Goal: Transaction & Acquisition: Obtain resource

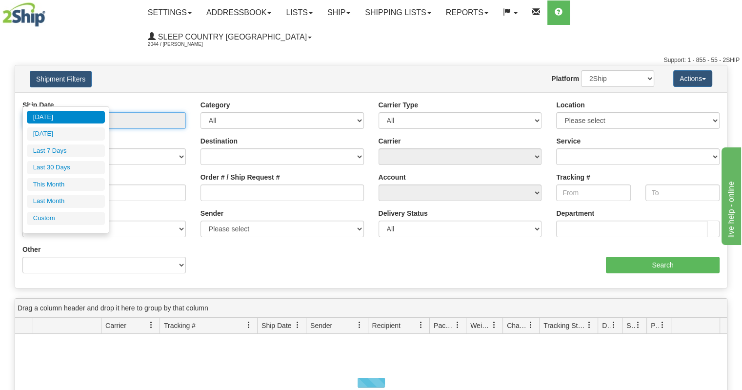
click at [94, 112] on input "From [DATE] To [DATE]" at bounding box center [103, 120] width 163 height 17
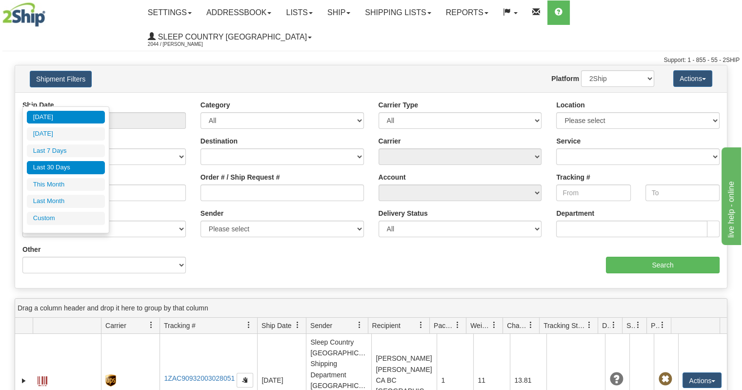
click at [69, 167] on li "Last 30 Days" at bounding box center [66, 167] width 78 height 13
type input "From [DATE] To [DATE]"
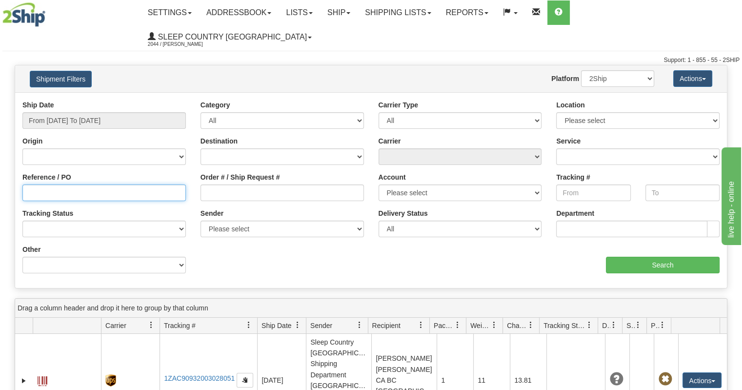
click at [84, 184] on input "Reference / PO" at bounding box center [103, 192] width 163 height 17
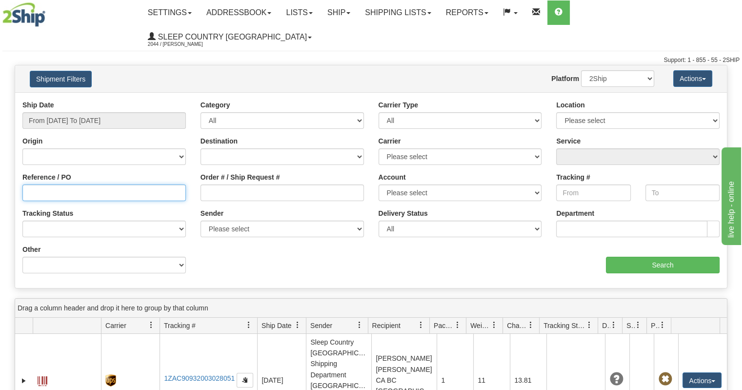
paste input "9000I156271"
type input "9000I156271"
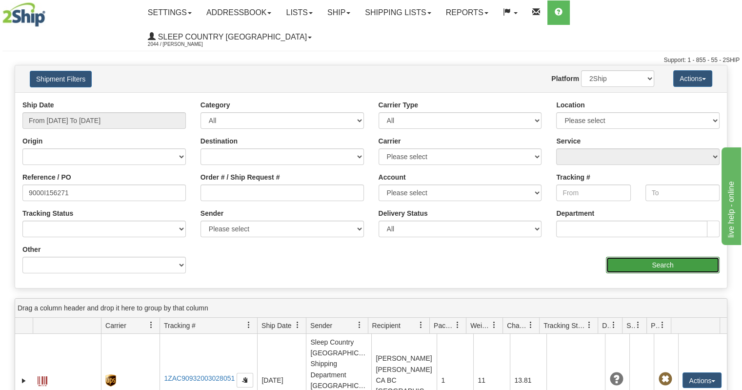
click at [638, 256] on input "Search" at bounding box center [663, 264] width 114 height 17
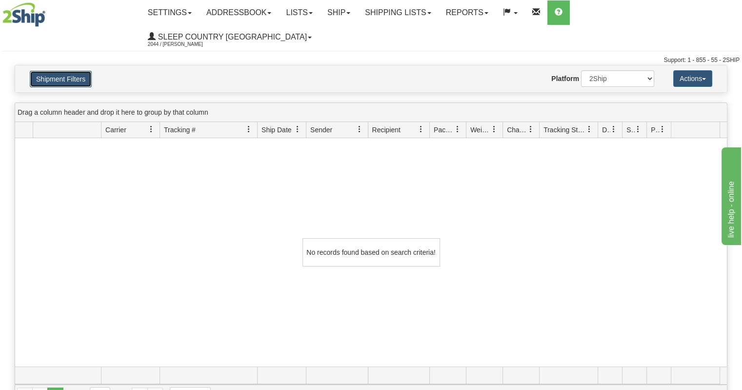
click at [71, 71] on button "Shipment Filters" at bounding box center [61, 79] width 62 height 17
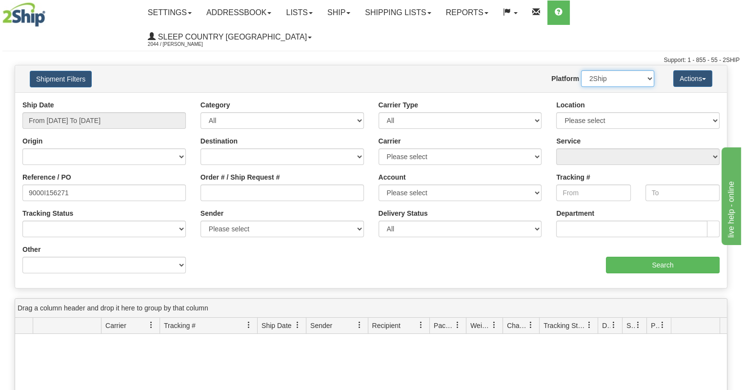
click at [635, 70] on select "2Ship Imported" at bounding box center [617, 78] width 73 height 17
select select "1"
click at [581, 70] on select "2Ship Imported" at bounding box center [617, 78] width 73 height 17
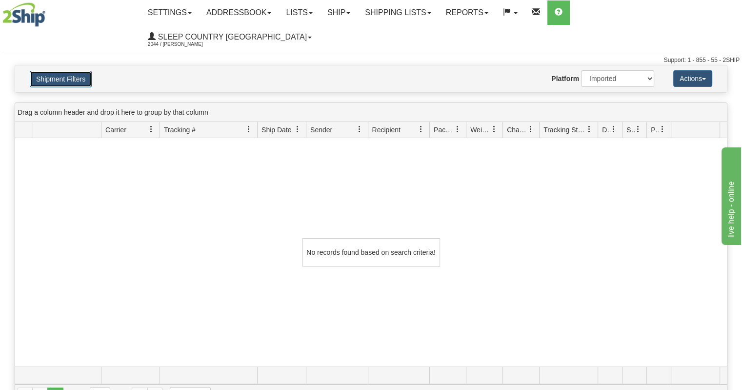
click at [60, 71] on button "Shipment Filters" at bounding box center [61, 79] width 62 height 17
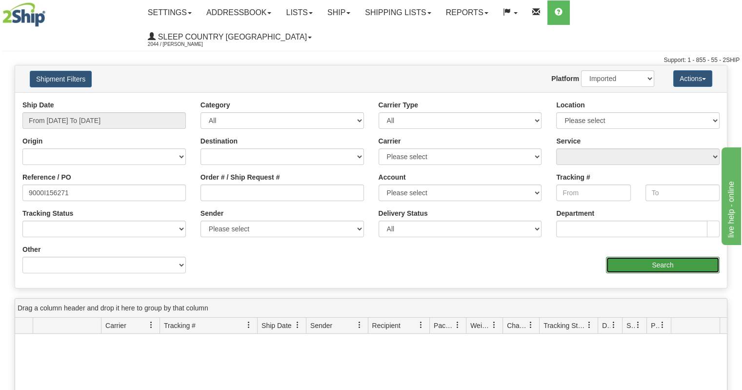
click at [673, 256] on input "Search" at bounding box center [663, 264] width 114 height 17
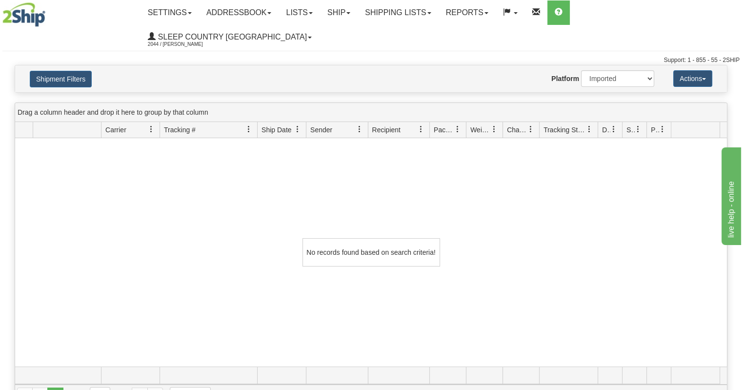
click at [65, 70] on h4 "Shipment Filters" at bounding box center [80, 78] width 116 height 17
click at [69, 65] on div "Shipment Filters Website Agent Nothing selected Client User Platform 2Ship Impo…" at bounding box center [370, 78] width 711 height 27
click at [68, 71] on button "Shipment Filters" at bounding box center [61, 79] width 62 height 17
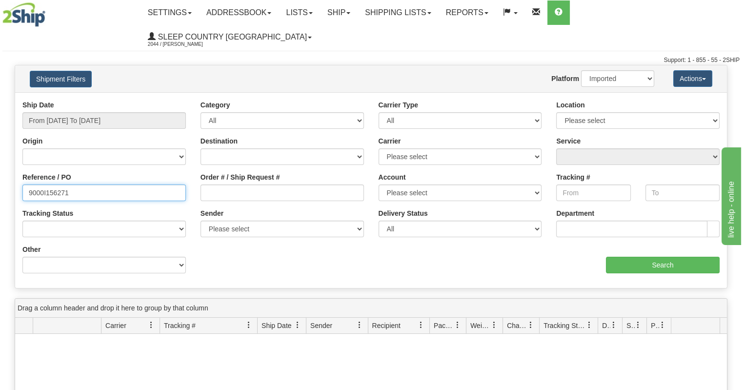
click at [89, 184] on input "9000I156271" at bounding box center [103, 192] width 163 height 17
drag, startPoint x: 109, startPoint y: 171, endPoint x: 0, endPoint y: 125, distance: 117.8
click at [0, 125] on div "Please wait... × Confirm Delete Delete Cancel × Confirm Delete Yes No Cancel × …" at bounding box center [371, 333] width 742 height 536
type input "1061103"
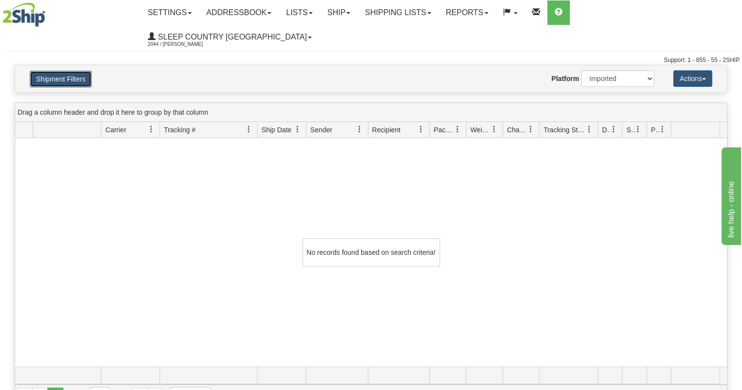
click at [68, 71] on button "Shipment Filters" at bounding box center [61, 79] width 62 height 17
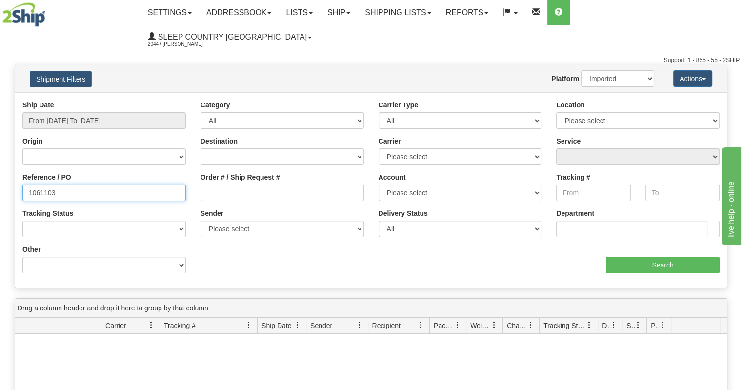
drag, startPoint x: 70, startPoint y: 170, endPoint x: 0, endPoint y: 149, distance: 73.4
click at [0, 149] on div "Please wait... × Confirm Delete Delete Cancel × Confirm Delete Yes No Cancel × …" at bounding box center [371, 333] width 742 height 536
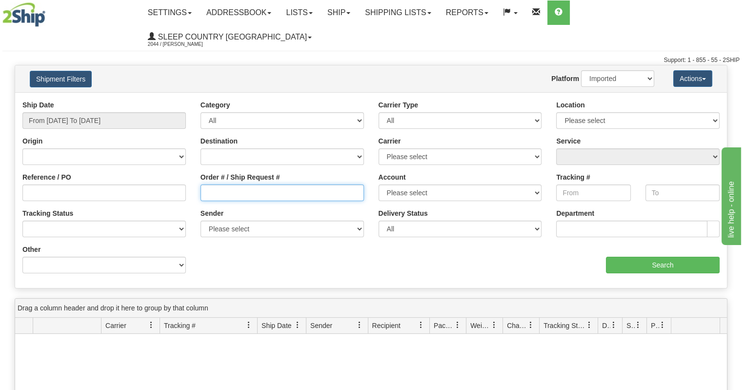
click at [283, 184] on input "Order # / Ship Request #" at bounding box center [281, 192] width 163 height 17
type input "1061103"
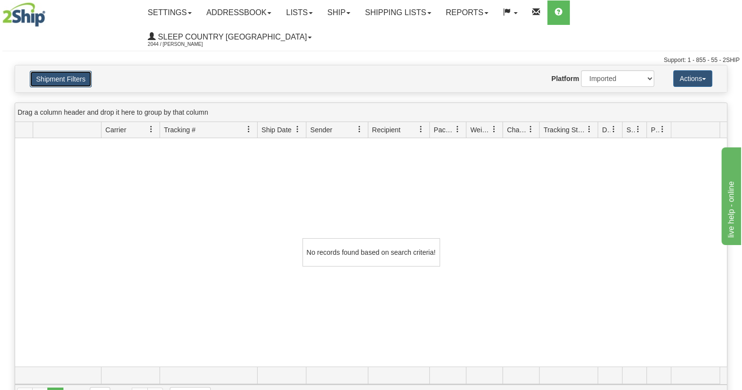
click at [73, 71] on button "Shipment Filters" at bounding box center [61, 79] width 62 height 17
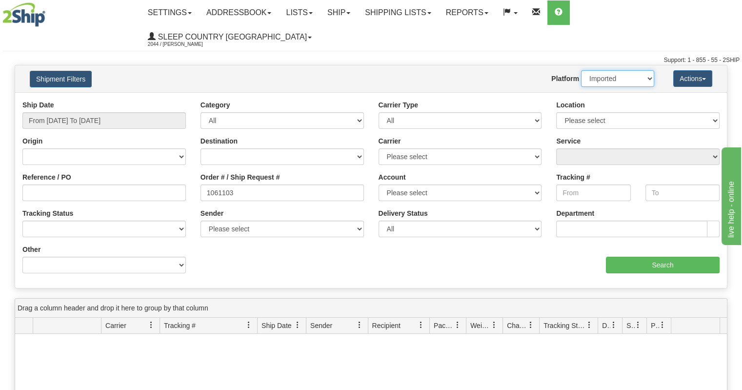
click at [635, 70] on select "2Ship Imported" at bounding box center [617, 78] width 73 height 17
select select "0"
click at [581, 70] on select "2Ship Imported" at bounding box center [617, 78] width 73 height 17
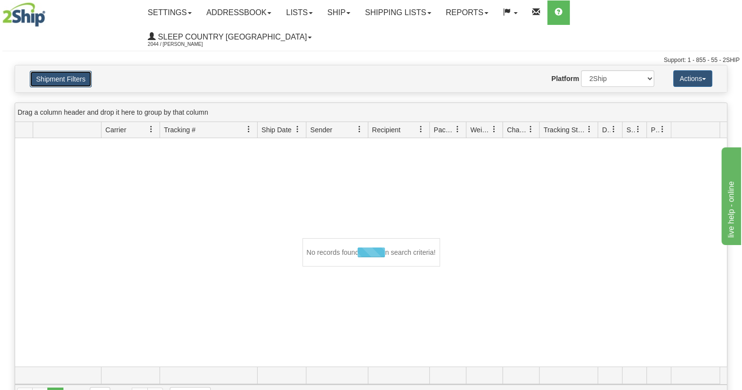
click at [43, 71] on button "Shipment Filters" at bounding box center [61, 79] width 62 height 17
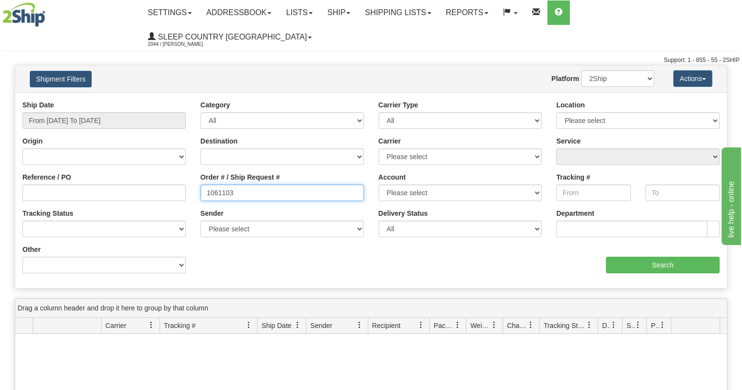
drag, startPoint x: 262, startPoint y: 171, endPoint x: 0, endPoint y: 128, distance: 265.4
click at [0, 128] on div "Please wait... × Confirm Delete Delete Cancel × Confirm Delete Yes No Cancel × …" at bounding box center [371, 333] width 742 height 536
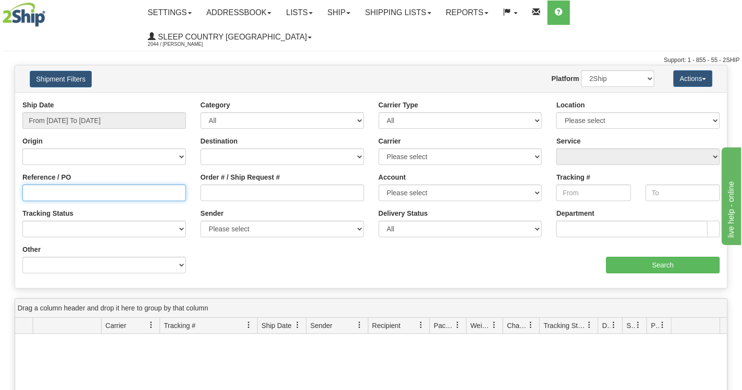
click at [44, 184] on input "Reference / PO" at bounding box center [103, 192] width 163 height 17
paste input "9000I161326"
type input "9000I161326"
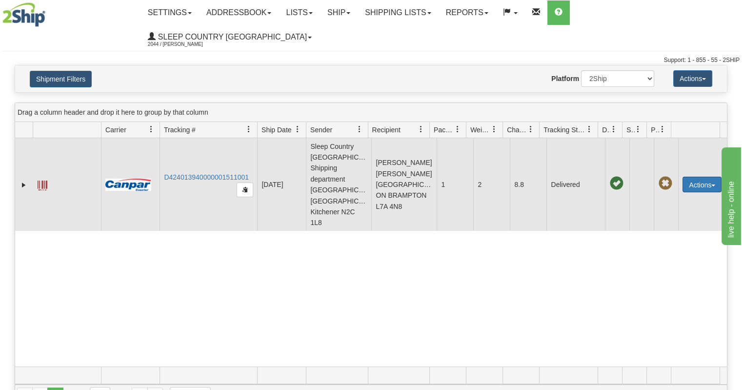
click at [702, 176] on button "Actions" at bounding box center [701, 184] width 39 height 16
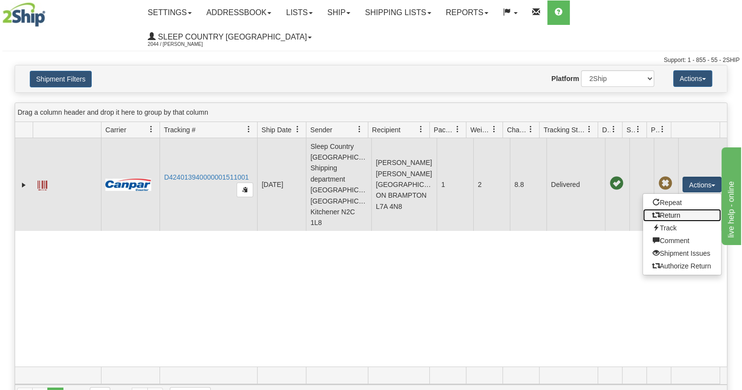
click at [672, 209] on link "Return" at bounding box center [682, 215] width 78 height 13
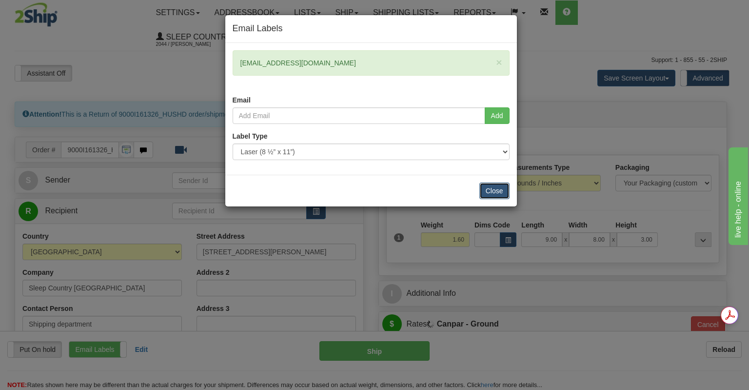
click at [493, 191] on button "Close" at bounding box center [494, 190] width 30 height 17
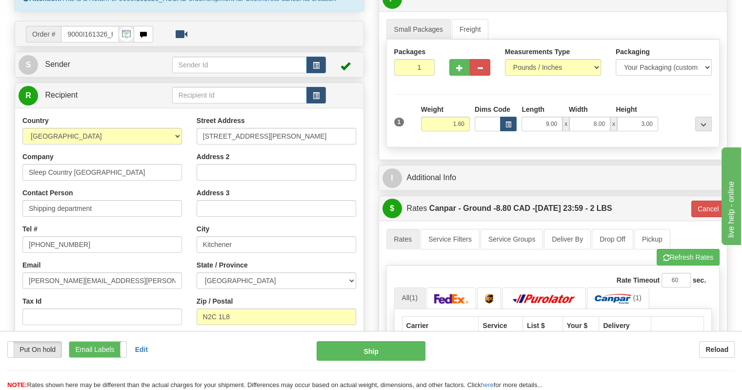
scroll to position [146, 0]
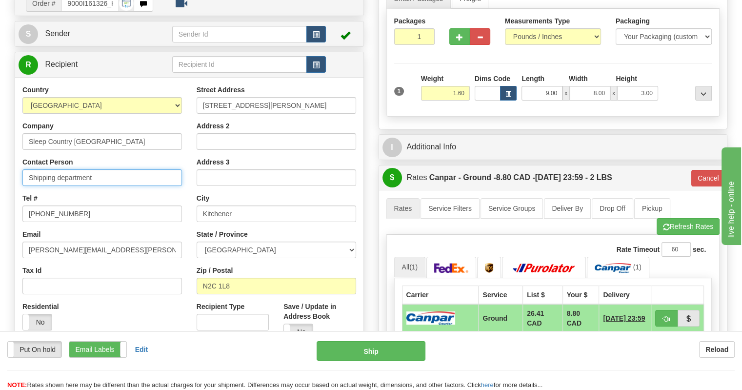
drag, startPoint x: 117, startPoint y: 150, endPoint x: 0, endPoint y: 132, distance: 118.3
click at [0, 132] on div "Toggle navigation Settings Shipping Preferences Fields Preferences New" at bounding box center [371, 254] width 742 height 800
type input "DC 914 - Belleville Hub"
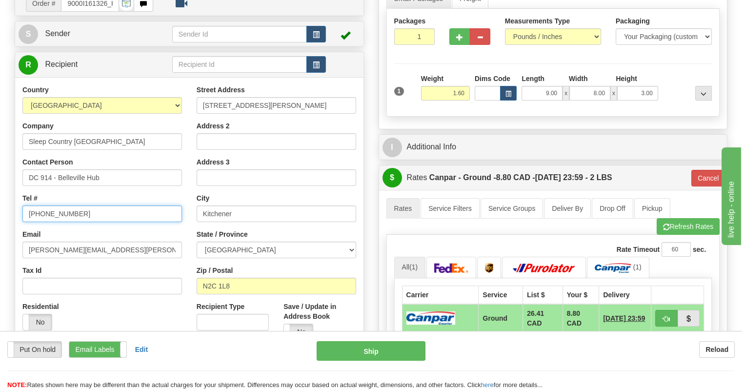
drag, startPoint x: 101, startPoint y: 191, endPoint x: 0, endPoint y: 180, distance: 101.5
click at [0, 180] on div "Toggle navigation Settings Shipping Preferences Fields Preferences New" at bounding box center [371, 254] width 742 height 800
type input "1-888-753-3788"
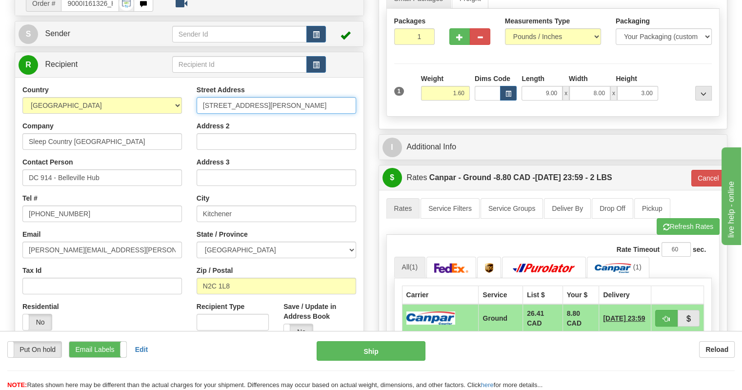
drag, startPoint x: 260, startPoint y: 81, endPoint x: 142, endPoint y: 74, distance: 118.7
click at [142, 85] on div "Country AFGHANISTAN ALAND ISLANDS ALBANIA ALGERIA AMERICAN SAMOA ANDORRA ANGOLA…" at bounding box center [189, 216] width 348 height 262
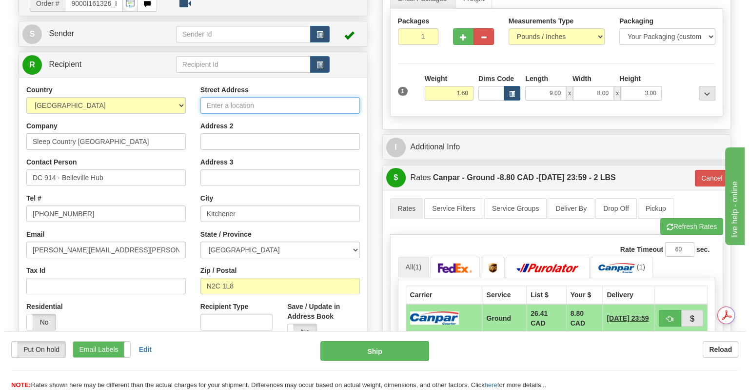
scroll to position [0, 0]
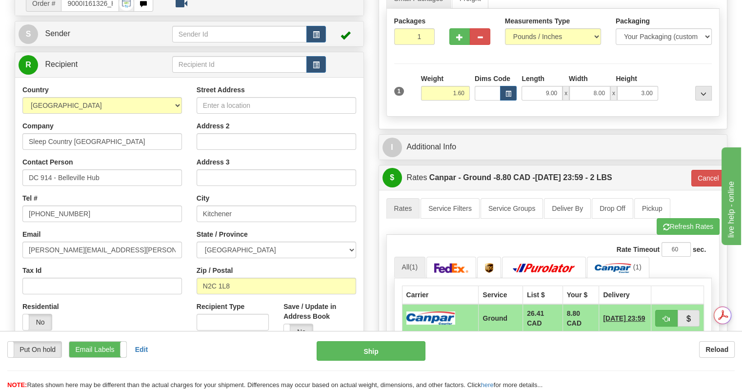
click at [95, 301] on div "Residential Yes No" at bounding box center [102, 319] width 174 height 36
click at [226, 97] on input "Street Address" at bounding box center [275, 105] width 159 height 17
type input "520 COLLEGE ST EAST"
drag, startPoint x: 226, startPoint y: 183, endPoint x: 162, endPoint y: 174, distance: 64.5
click at [162, 174] on div "Country AFGHANISTAN ALAND ISLANDS ALBANIA ALGERIA AMERICAN SAMOA ANDORRA ANGOLA…" at bounding box center [189, 216] width 348 height 262
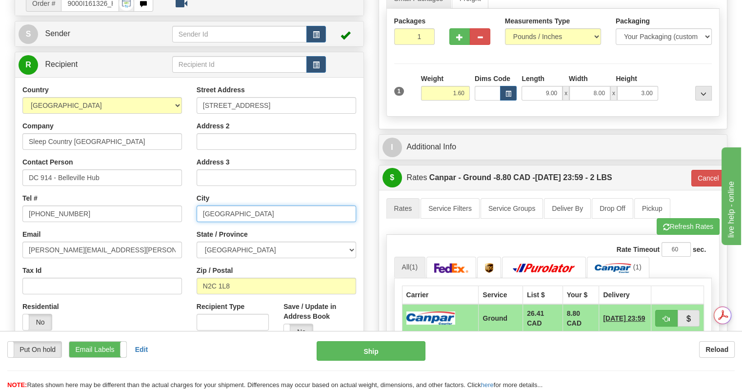
type input "Belleville"
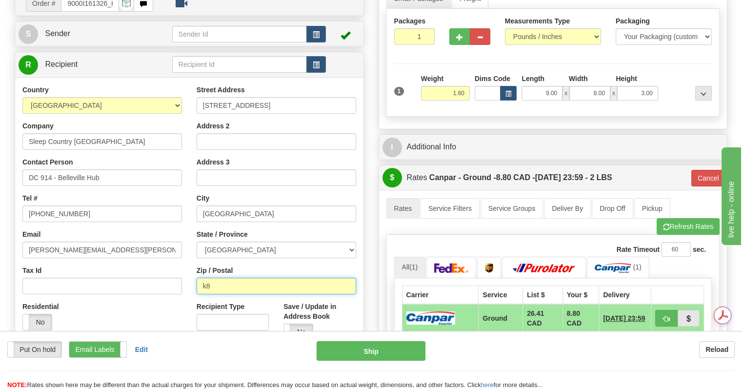
type input "K8N 4Z6"
type input "1"
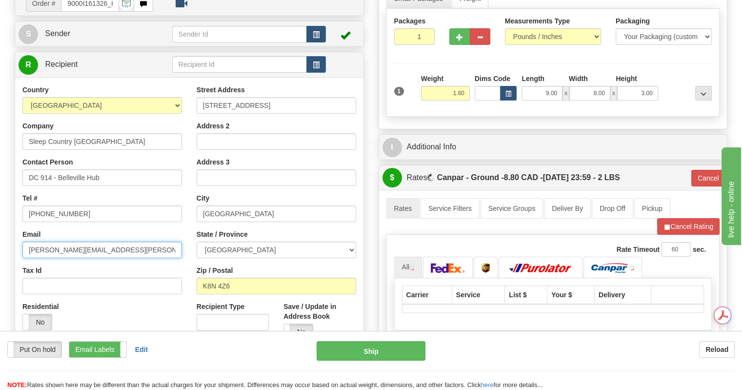
click at [115, 241] on input "olga.hazan@2ship.com" at bounding box center [101, 249] width 159 height 17
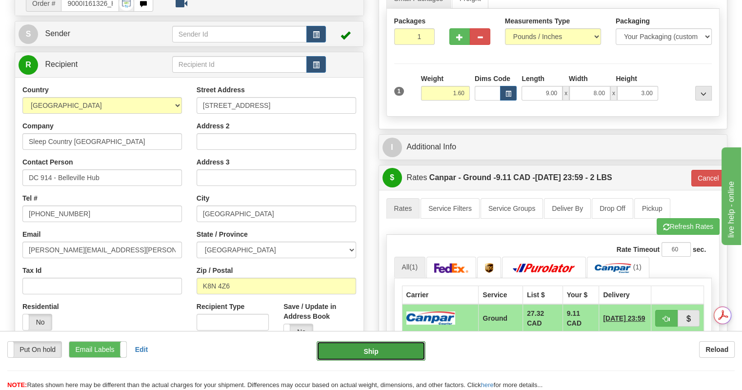
click at [349, 352] on button "Ship" at bounding box center [370, 351] width 109 height 20
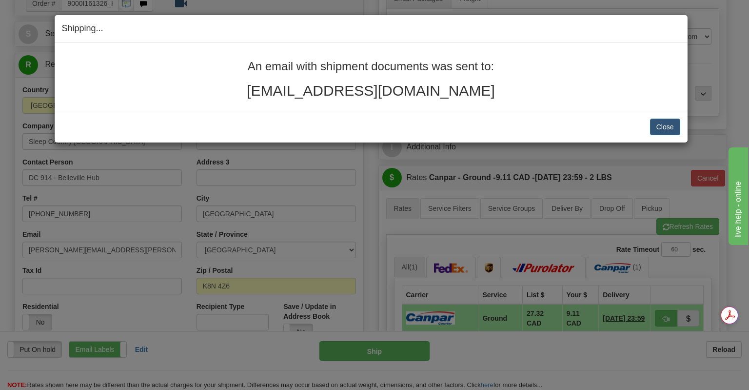
drag, startPoint x: 481, startPoint y: 92, endPoint x: 249, endPoint y: 62, distance: 234.5
click at [249, 62] on div "An email with shipment documents was sent to: jasminesidiura@gmail.com" at bounding box center [371, 79] width 618 height 39
copy div "An email with shipment documents was sent to: jasminesidiura@gmail.com"
click at [672, 126] on button "Close" at bounding box center [665, 126] width 30 height 17
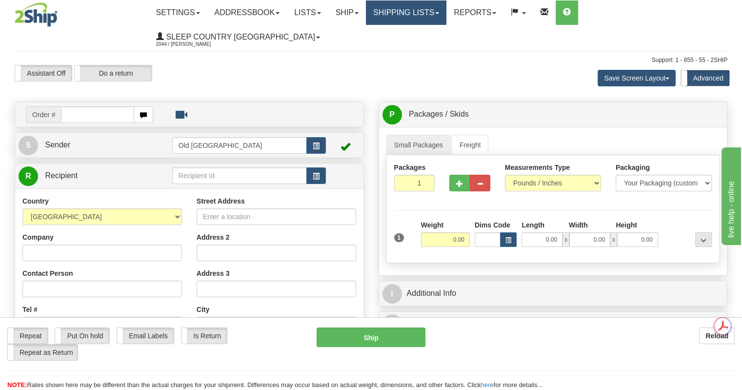
click at [442, 16] on link "Shipping lists" at bounding box center [406, 12] width 80 height 24
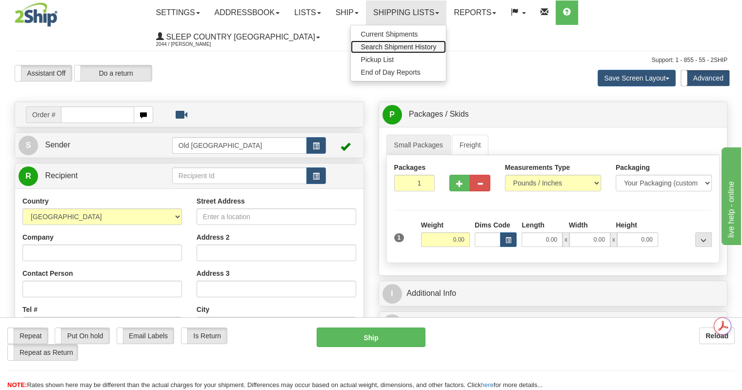
click at [432, 46] on span "Search Shipment History" at bounding box center [398, 47] width 76 height 8
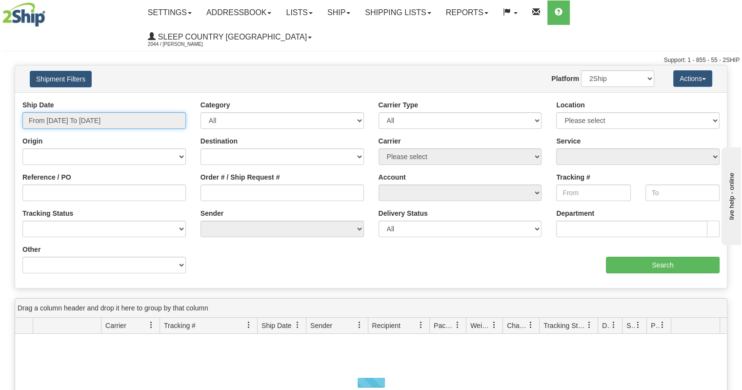
click at [64, 112] on input "From 10/14/2025 To 10/15/2025" at bounding box center [103, 120] width 163 height 17
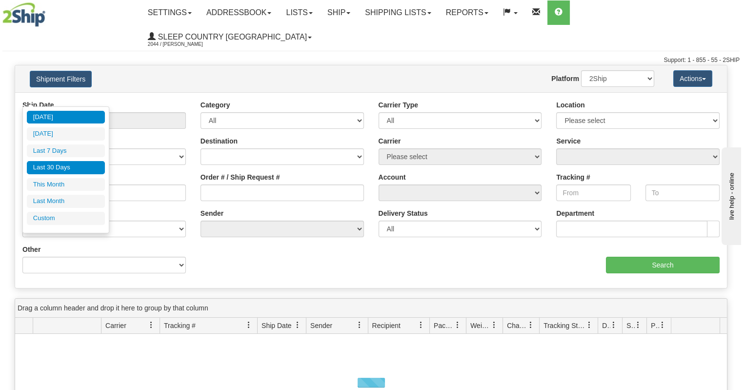
click at [57, 166] on li "Last 30 Days" at bounding box center [66, 167] width 78 height 13
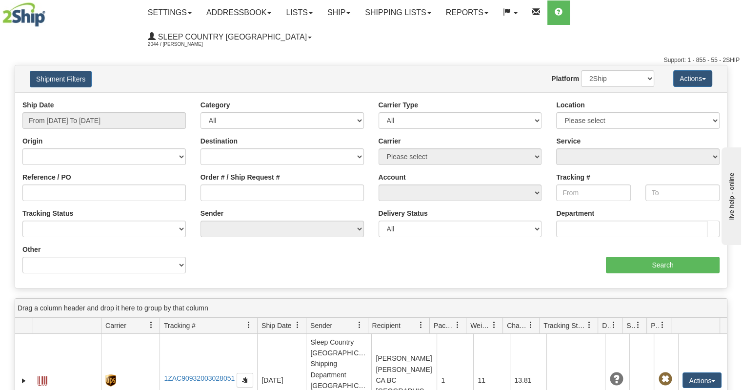
type input "From [DATE] To [DATE]"
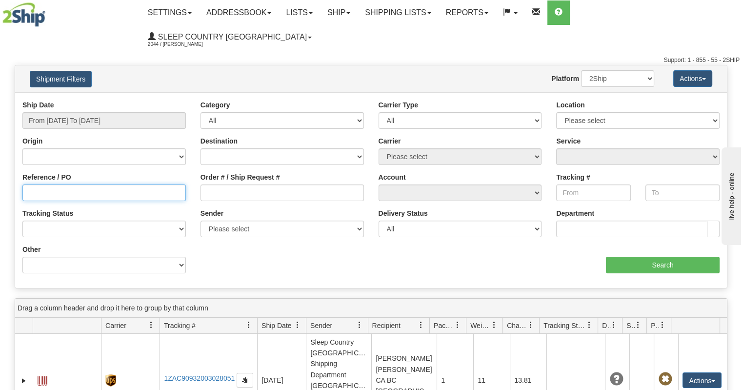
click at [67, 184] on input "Reference / PO" at bounding box center [103, 192] width 163 height 17
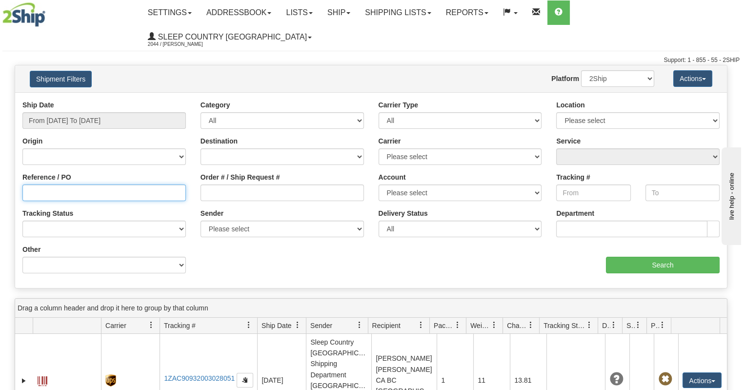
paste input "9100H589189"
type input "9100H589189"
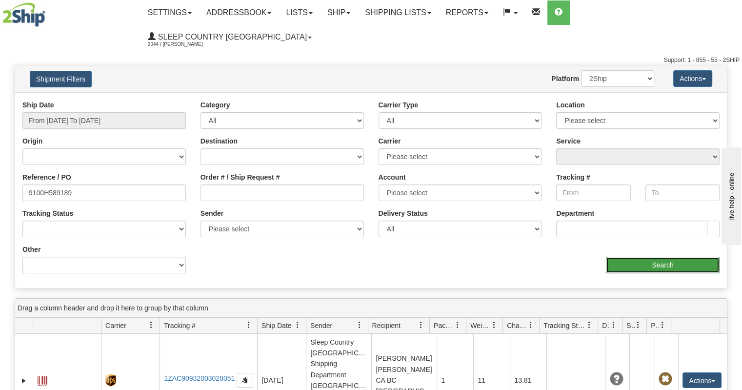
click at [611, 256] on input "Search" at bounding box center [663, 264] width 114 height 17
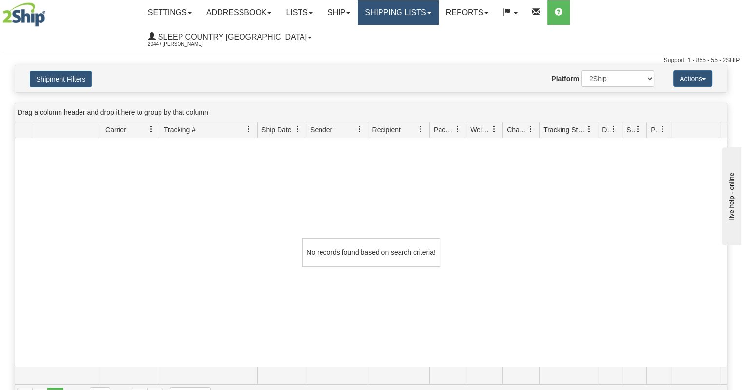
click at [438, 5] on link "Shipping lists" at bounding box center [397, 12] width 80 height 24
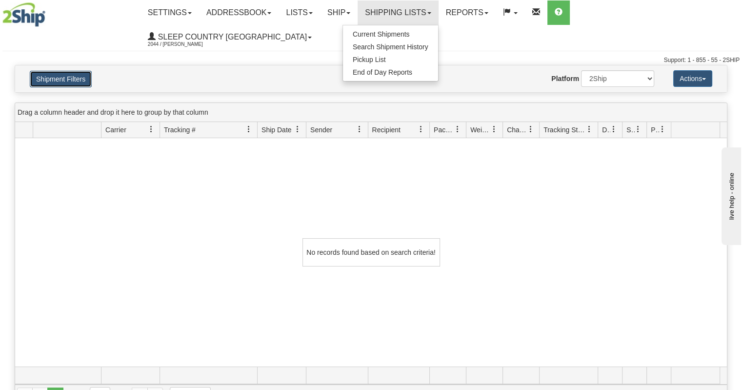
click at [74, 71] on button "Shipment Filters" at bounding box center [61, 79] width 62 height 17
